Goal: Task Accomplishment & Management: Manage account settings

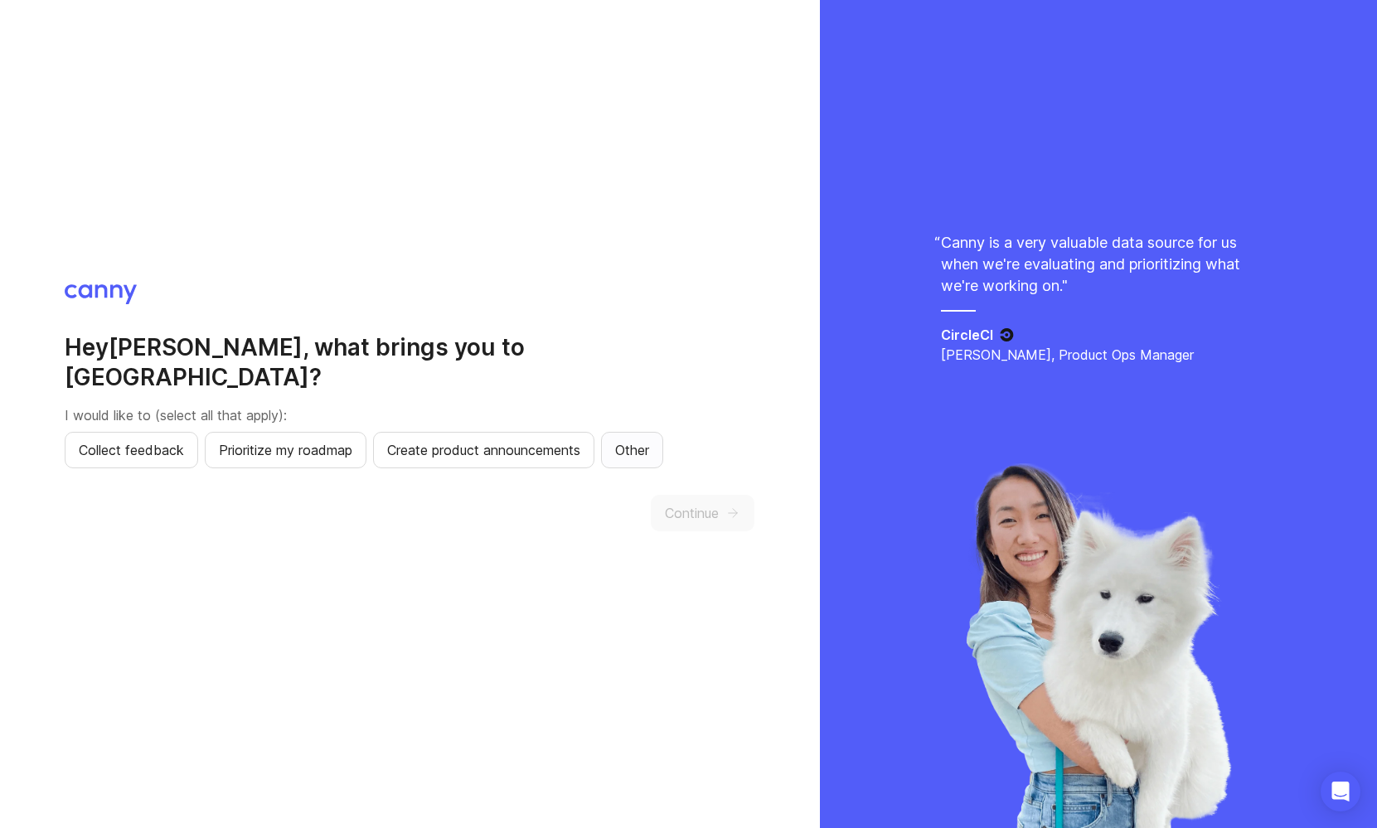
click at [637, 440] on span "Other" at bounding box center [632, 450] width 34 height 20
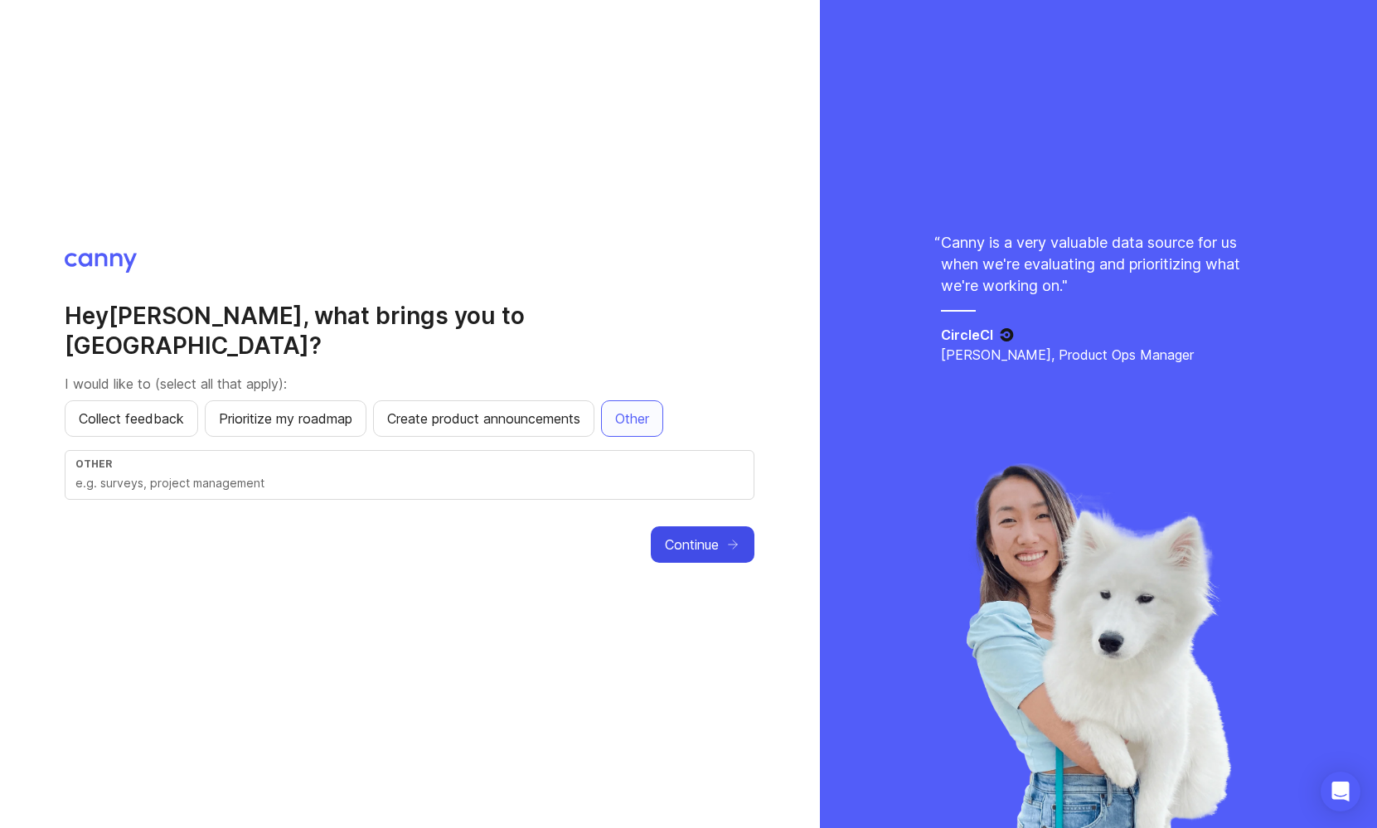
click at [690, 543] on button "Continue" at bounding box center [703, 544] width 104 height 36
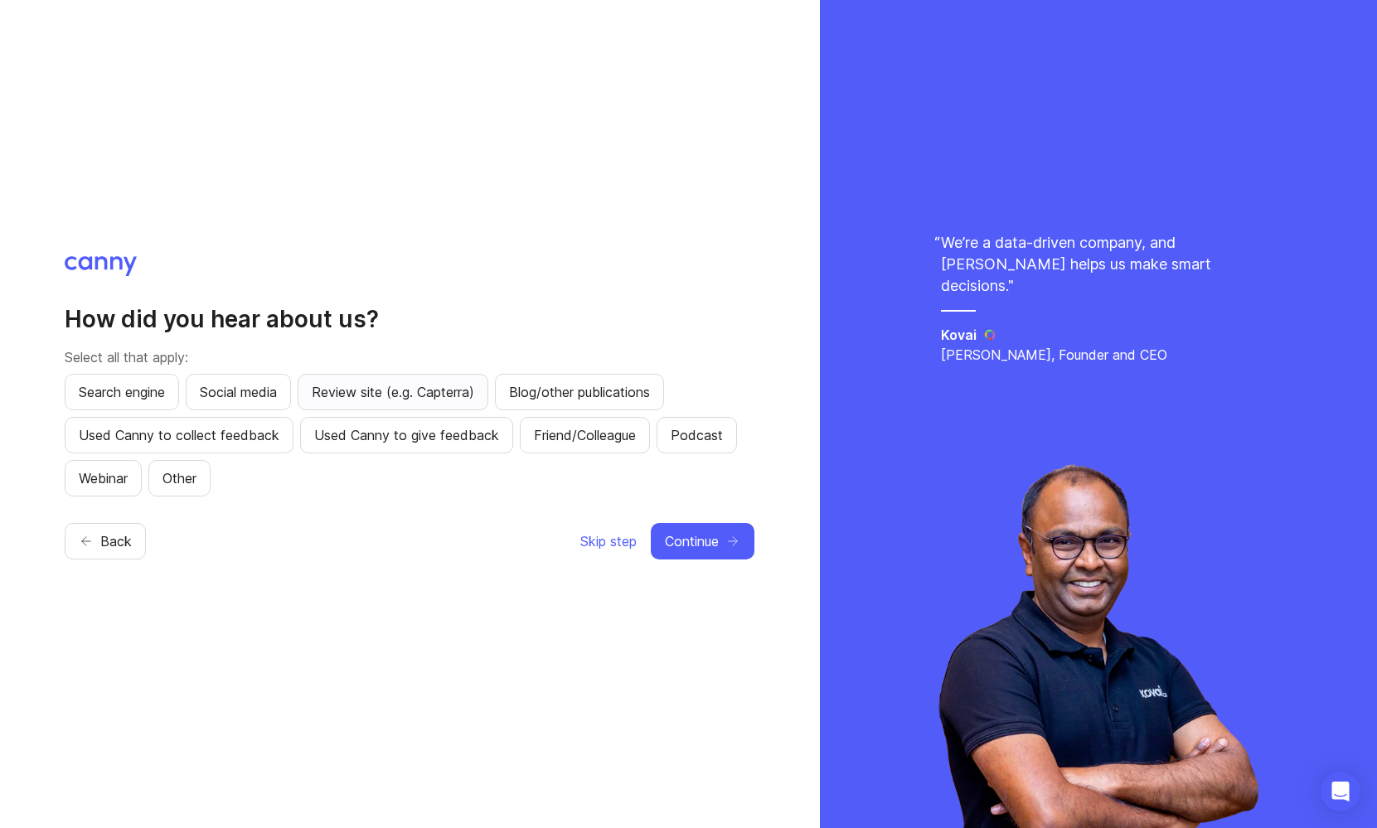
click at [449, 397] on span "Review site (e.g. Capterra)" at bounding box center [393, 392] width 163 height 20
click at [710, 548] on span "Continue" at bounding box center [692, 541] width 54 height 20
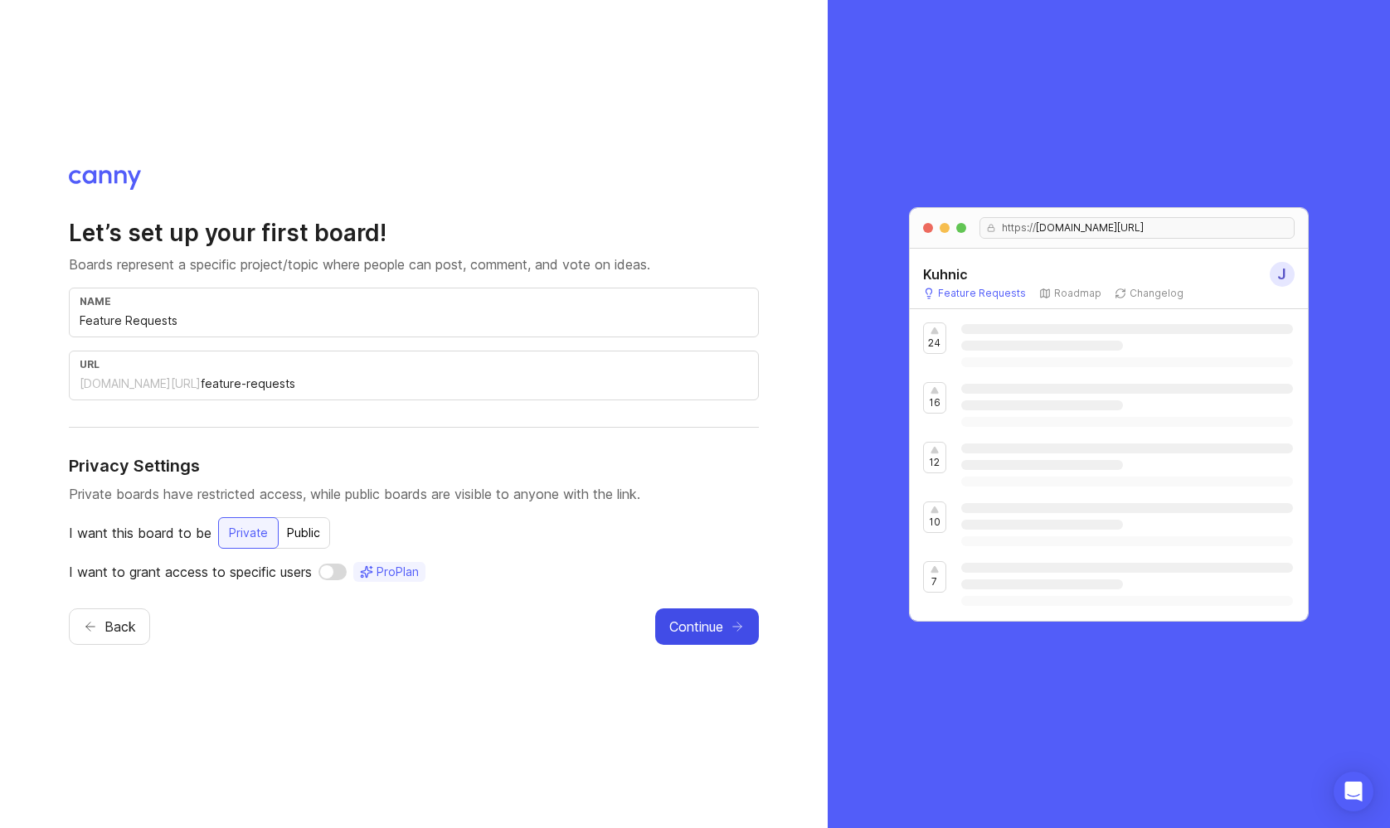
click at [715, 620] on span "Continue" at bounding box center [696, 627] width 54 height 20
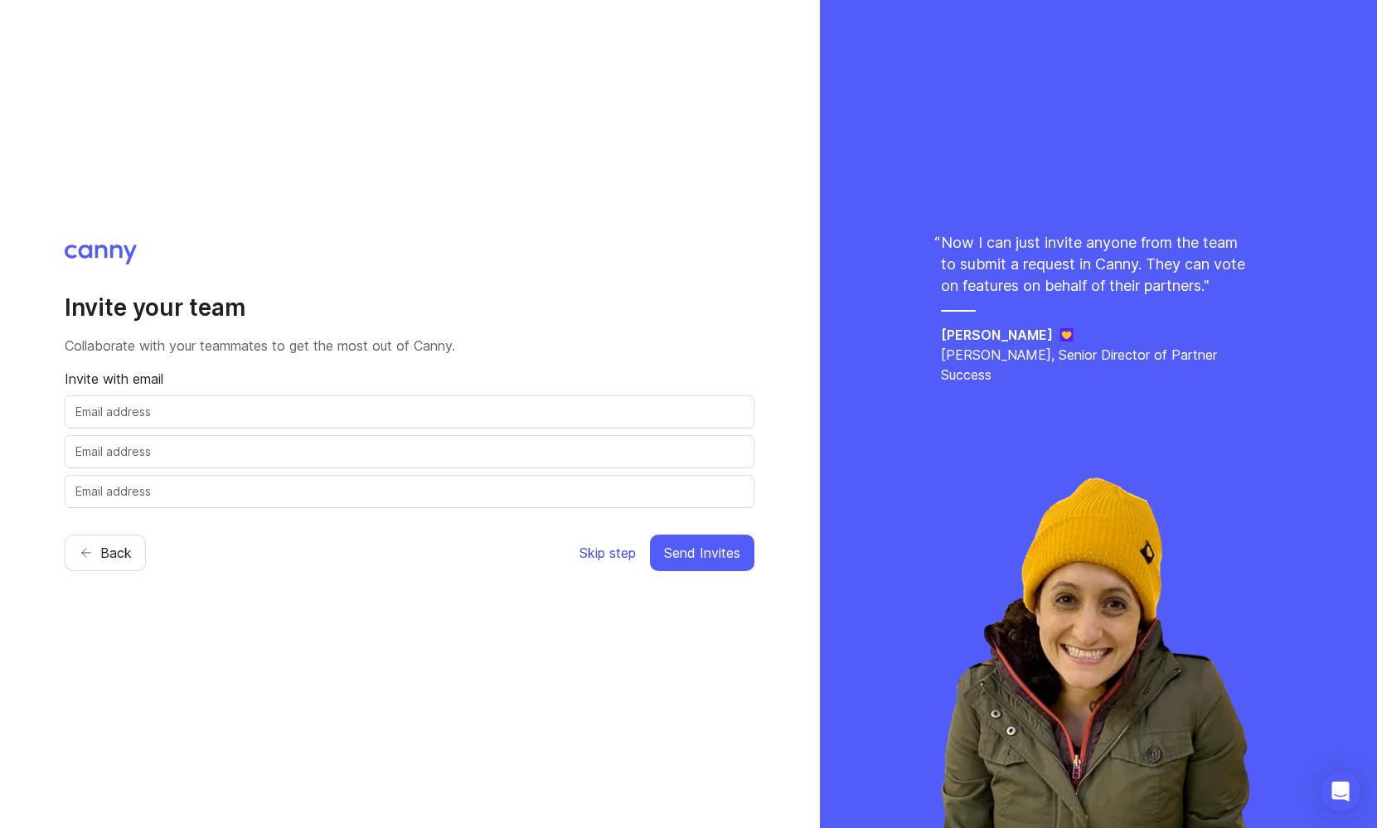
click at [590, 547] on span "Skip step" at bounding box center [608, 553] width 56 height 20
click at [599, 545] on span "Skip step" at bounding box center [608, 553] width 56 height 20
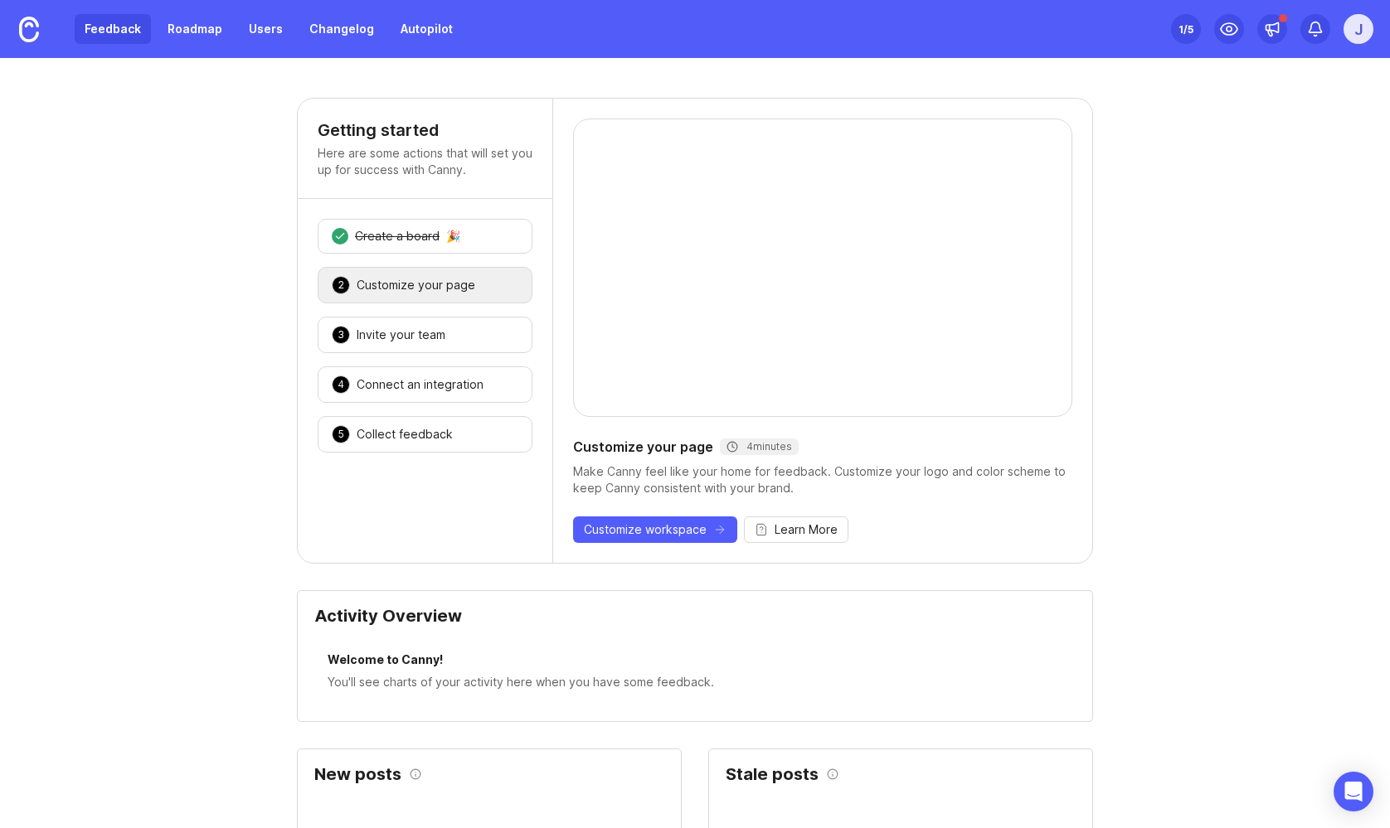
click at [124, 19] on link "Feedback" at bounding box center [113, 29] width 76 height 30
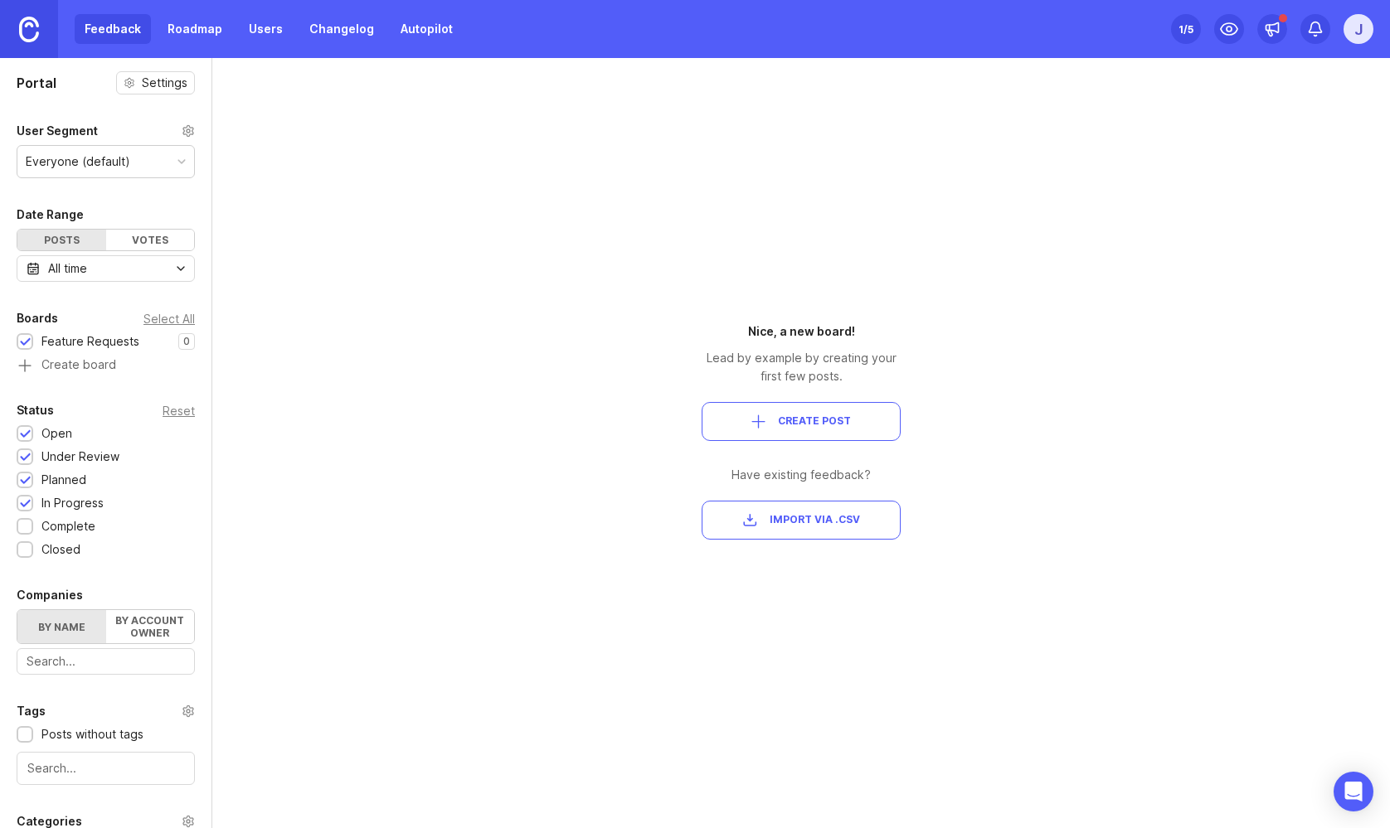
click at [43, 33] on link at bounding box center [29, 29] width 58 height 58
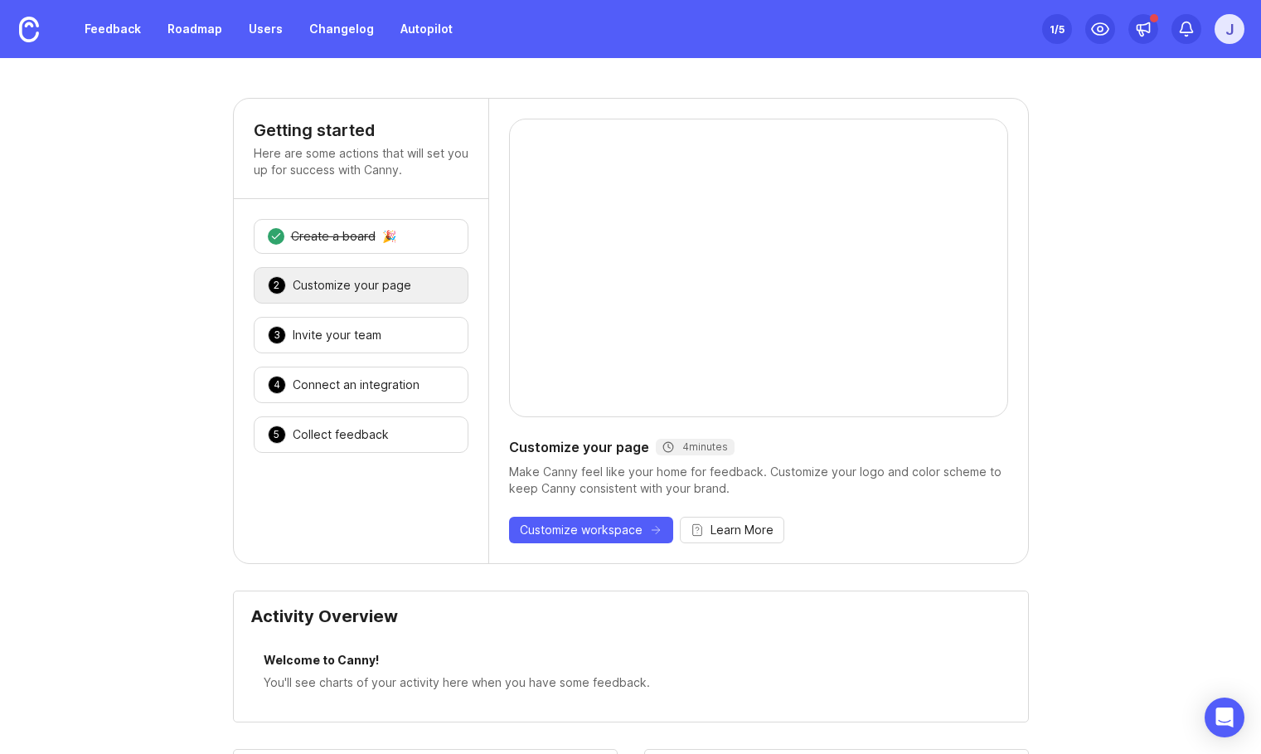
click at [1234, 35] on div "J" at bounding box center [1230, 29] width 30 height 30
click at [1241, 32] on div "J" at bounding box center [1230, 29] width 30 height 30
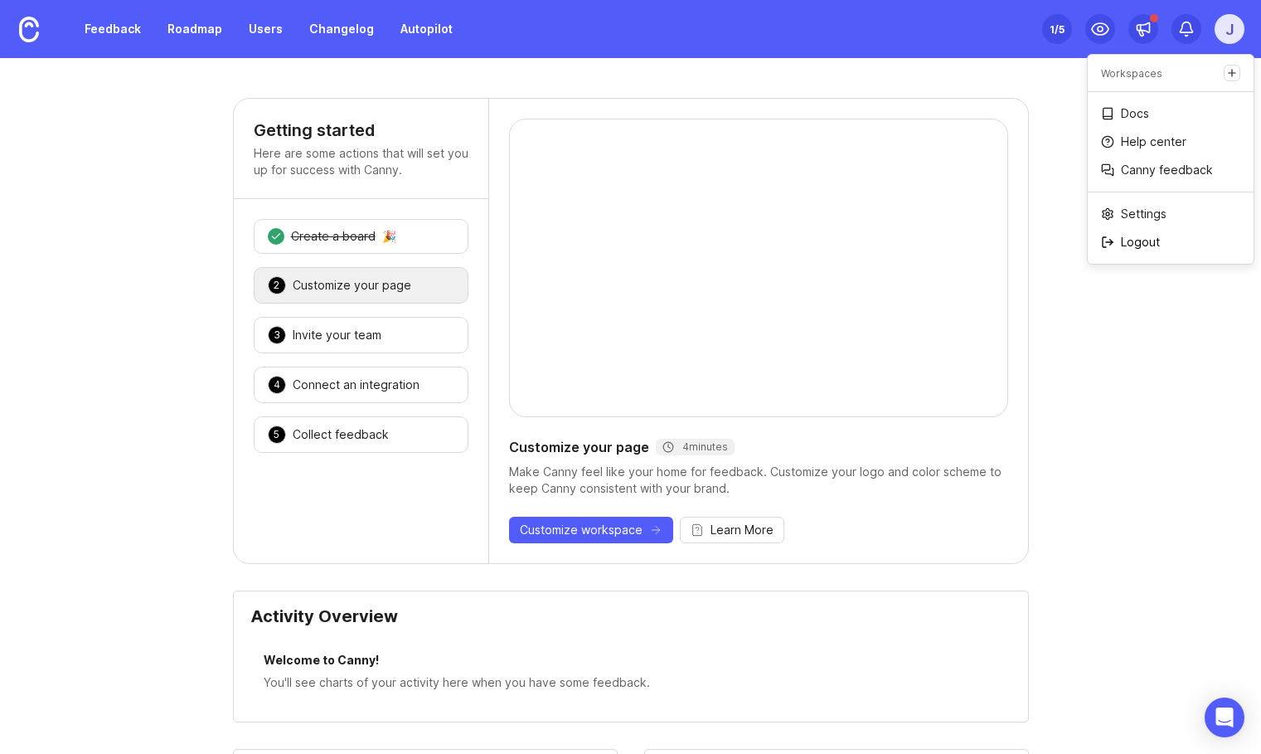
click at [1143, 239] on p "Logout" at bounding box center [1140, 242] width 39 height 17
